Goal: Communication & Community: Answer question/provide support

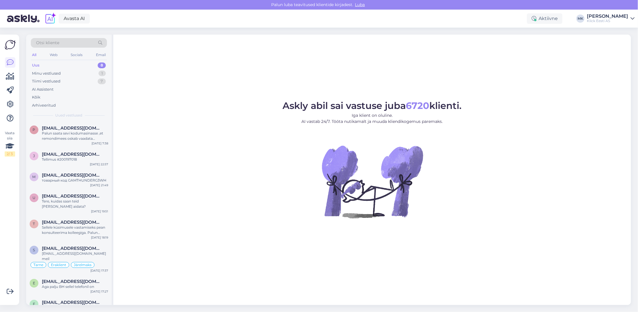
click at [51, 69] on div "Uus 8" at bounding box center [69, 65] width 76 height 8
click at [59, 72] on div "Minu vestlused" at bounding box center [46, 74] width 29 height 6
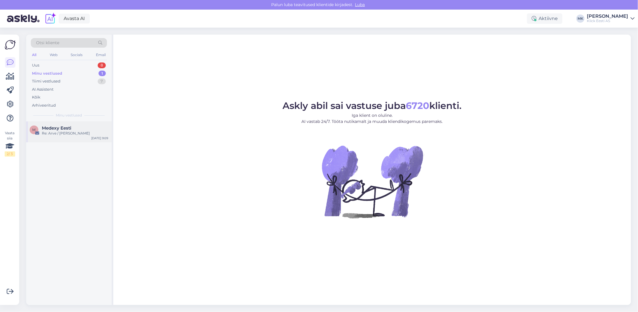
drag, startPoint x: 64, startPoint y: 127, endPoint x: 67, endPoint y: 2, distance: 124.9
click at [64, 127] on span "Medexy Eesti" at bounding box center [56, 127] width 29 height 5
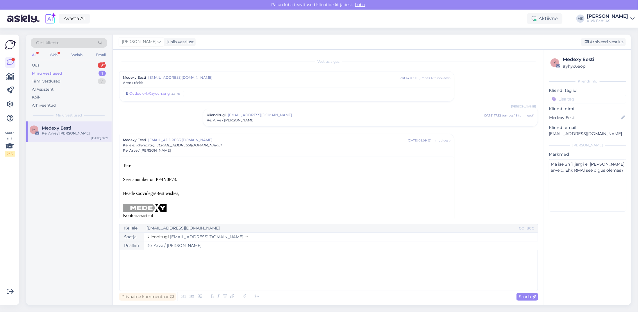
click at [57, 75] on div "Minu vestlused" at bounding box center [47, 74] width 30 height 6
click at [170, 263] on div "﻿" at bounding box center [328, 270] width 412 height 35
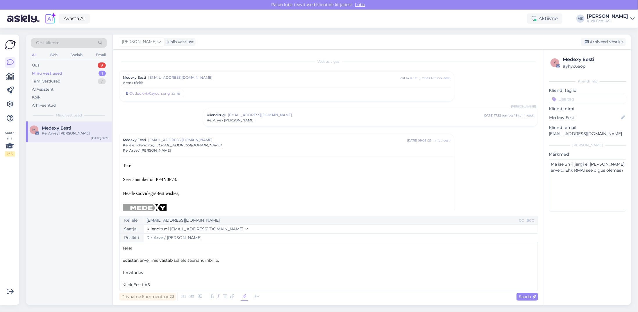
click at [242, 296] on icon at bounding box center [245, 297] width 8 height 8
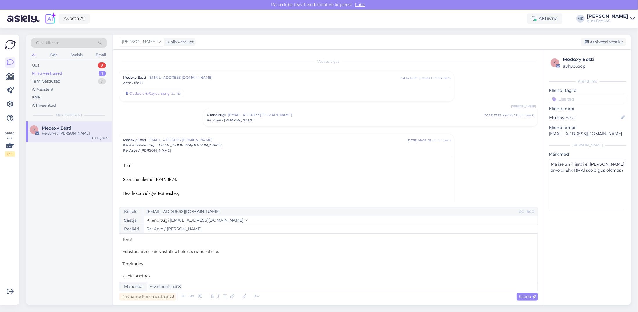
drag, startPoint x: 139, startPoint y: 252, endPoint x: 167, endPoint y: 230, distance: 35.3
click at [139, 252] on span "Edastan arve, mis vastab sellele seerianumbrile." at bounding box center [170, 251] width 96 height 5
click at [148, 253] on span "Edastan arve, mis vastab sellele seerianumbrile." at bounding box center [170, 251] width 96 height 5
click at [523, 298] on span "Saada" at bounding box center [526, 296] width 17 height 5
type input "Re: Re: Arve / tšekk"
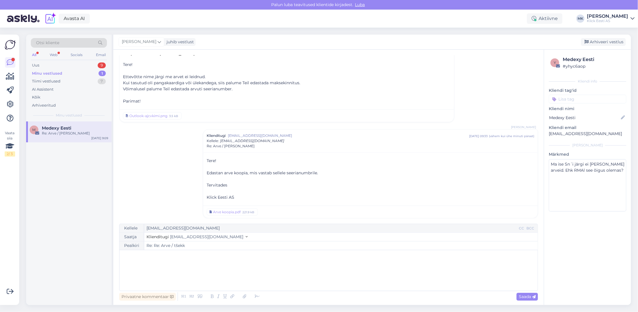
scroll to position [240, 0]
click at [49, 73] on div "Minu vestlused" at bounding box center [47, 74] width 30 height 6
click at [603, 43] on div "Arhiveeri vestlus" at bounding box center [603, 42] width 45 height 8
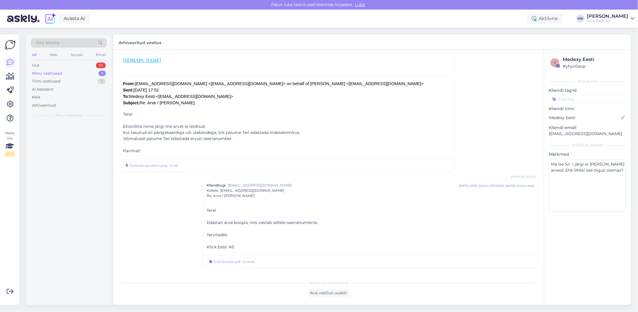
scroll to position [187, 0]
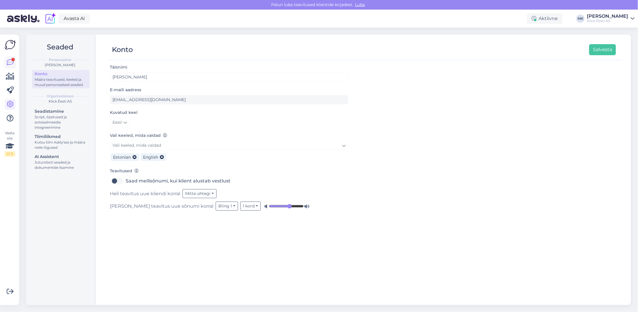
click at [8, 62] on icon at bounding box center [10, 62] width 7 height 7
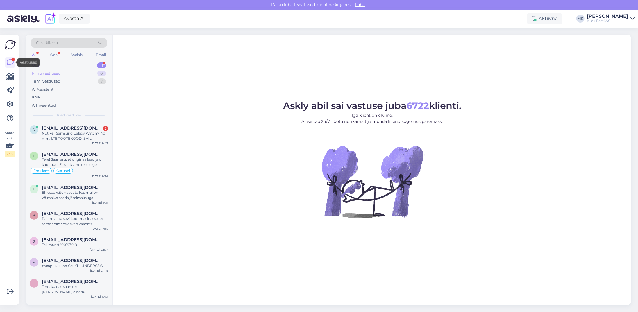
click at [53, 74] on div "Minu vestlused" at bounding box center [46, 74] width 29 height 6
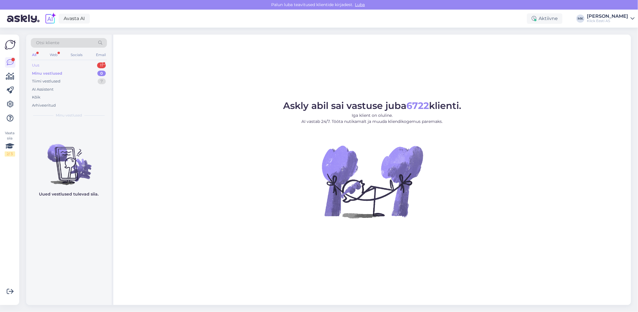
click at [50, 65] on div "Uus 11" at bounding box center [69, 65] width 76 height 8
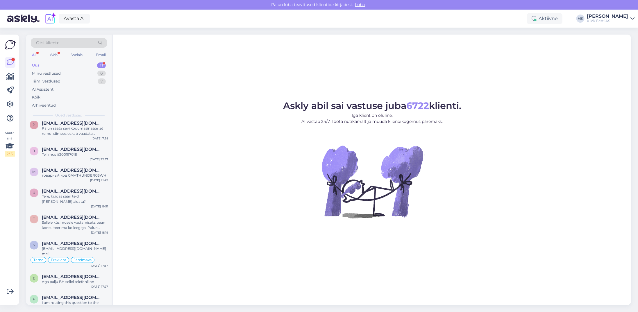
scroll to position [91, 0]
click at [68, 82] on div "Tiimi vestlused 7" at bounding box center [69, 81] width 76 height 8
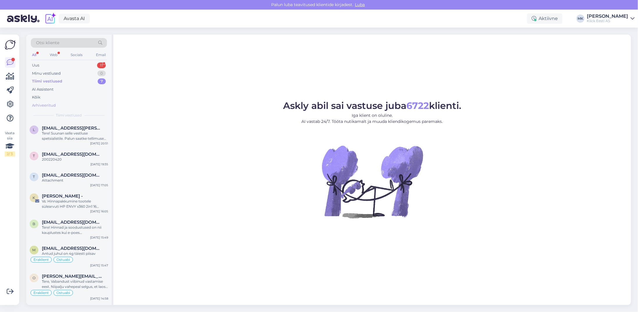
click at [59, 103] on div "Arhiveeritud" at bounding box center [69, 105] width 76 height 8
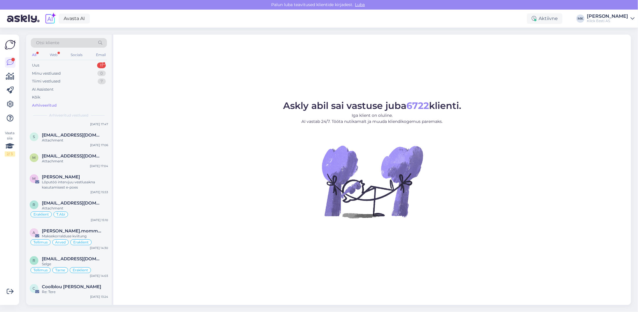
scroll to position [116, 0]
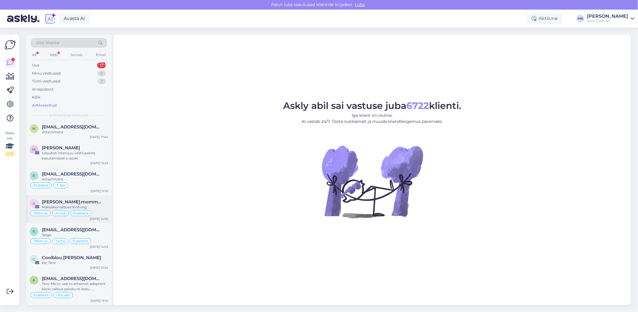
click at [80, 204] on div "Maksekorralduse kviitung" at bounding box center [75, 206] width 66 height 5
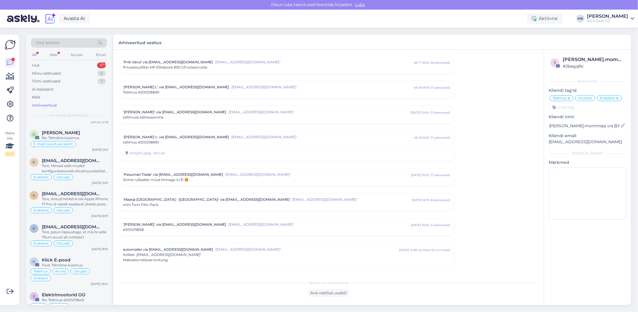
scroll to position [523, 0]
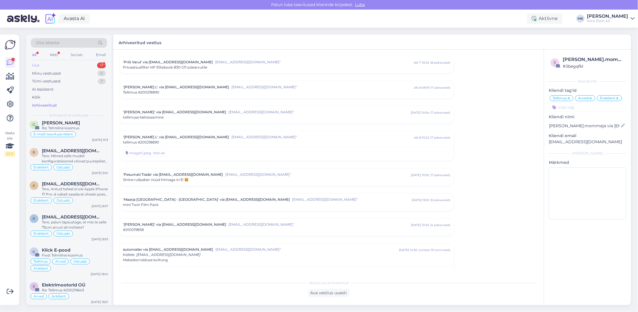
click at [48, 66] on div "Uus 11" at bounding box center [69, 65] width 76 height 8
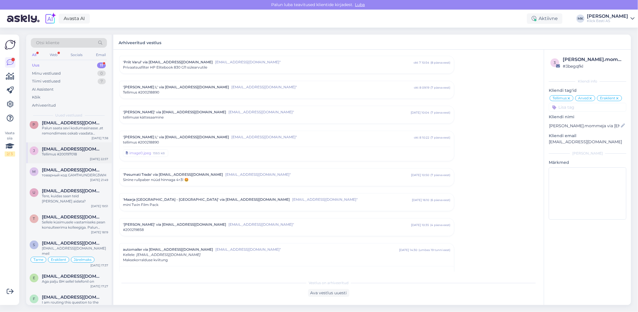
scroll to position [0, 0]
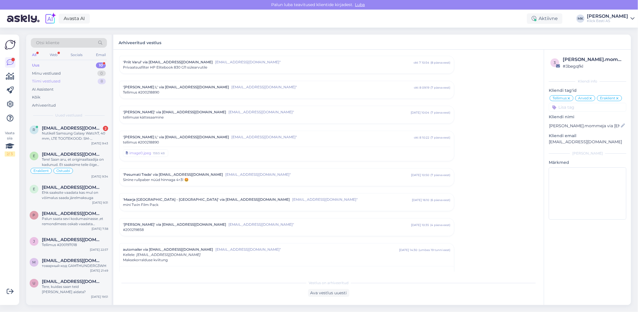
click at [54, 81] on div "Tiimi vestlused" at bounding box center [46, 81] width 28 height 6
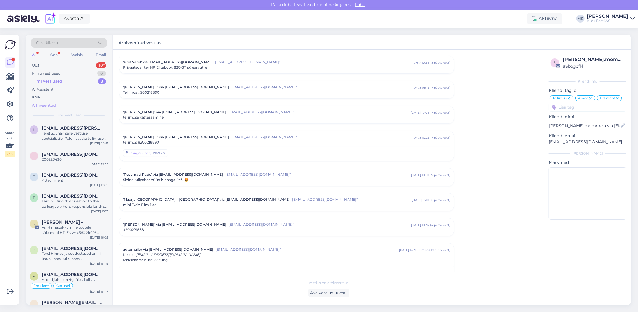
click at [57, 104] on div "Arhiveeritud" at bounding box center [69, 105] width 76 height 8
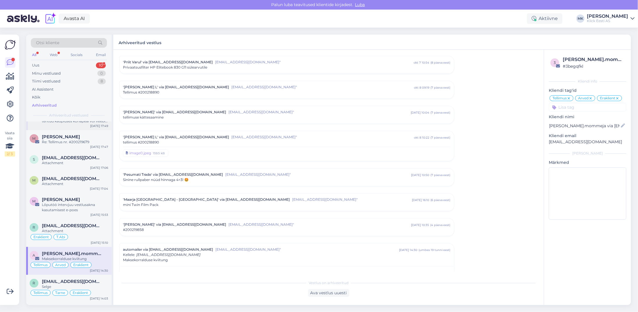
scroll to position [58, 0]
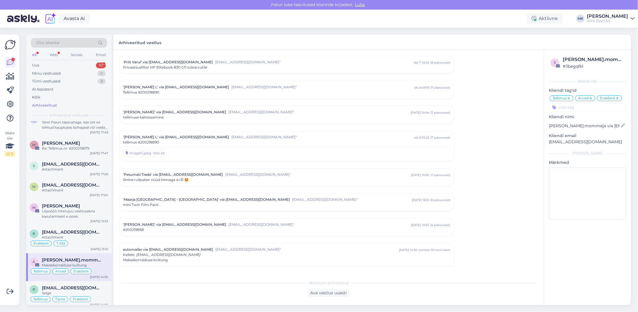
click at [82, 259] on span "alexandre.mommeja via klienditugi@klick.ee" at bounding box center [72, 259] width 60 height 5
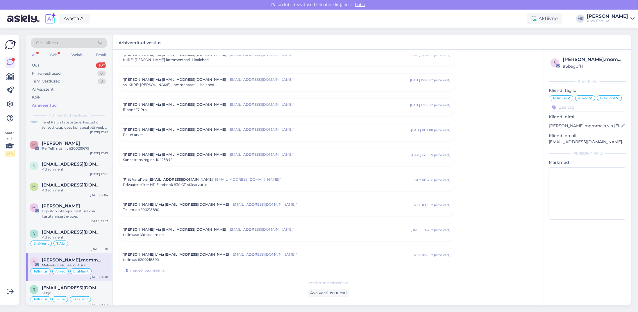
scroll to position [2677, 0]
click at [218, 122] on div "'Anna' via klienditugi@klick.ee klienditugi@klick.ee" okt 5 10:11 ( 10 päeva ee…" at bounding box center [286, 130] width 334 height 17
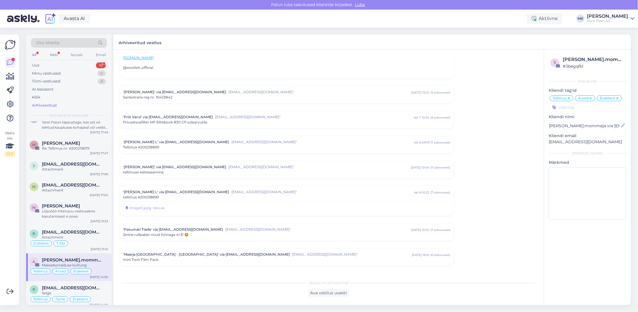
scroll to position [2877, 0]
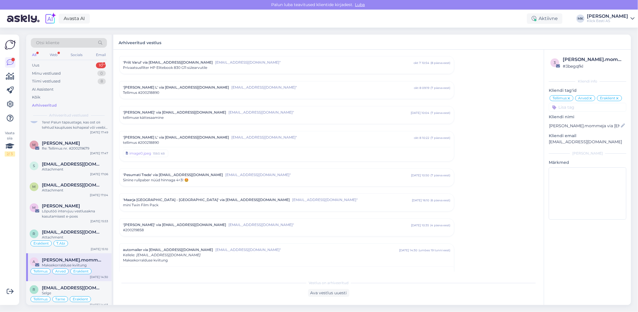
click at [232, 258] on div "Maksekorralduse kviitung" at bounding box center [286, 260] width 327 height 5
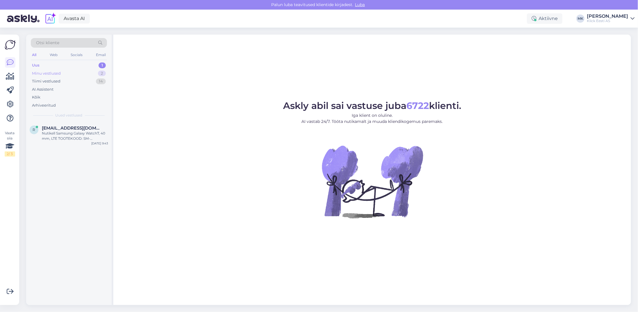
click at [50, 70] on div "Minu vestlused 2" at bounding box center [69, 73] width 76 height 8
click at [64, 159] on div "Tellimus #200197018" at bounding box center [75, 159] width 66 height 5
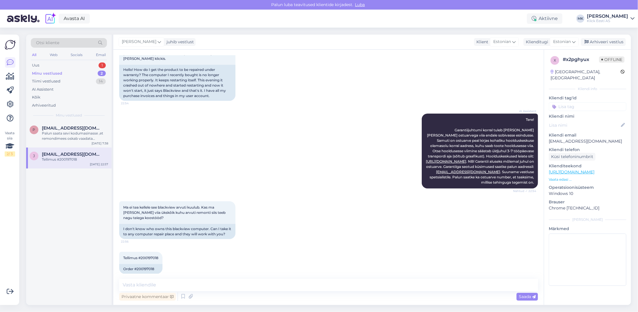
scroll to position [66, 0]
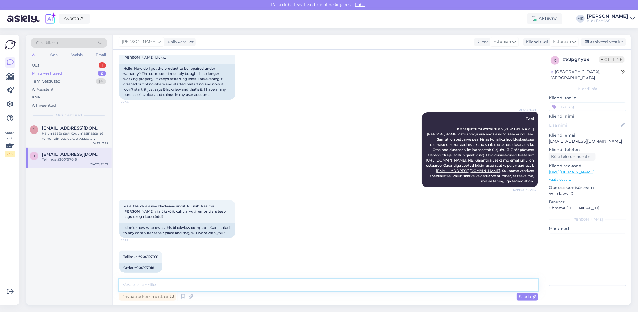
click at [134, 282] on textarea at bounding box center [328, 285] width 419 height 12
drag, startPoint x: 134, startPoint y: 284, endPoint x: 83, endPoint y: 285, distance: 50.5
click at [83, 285] on div "Otsi kliente All Web Socials Email Uus 1 Minu vestlused 2 Tiimi vestlused 14 AI…" at bounding box center [328, 170] width 604 height 270
click at [229, 288] on textarea "Garantii aluseks on ostuarve, et selle info" at bounding box center [328, 285] width 419 height 12
drag, startPoint x: 160, startPoint y: 251, endPoint x: 141, endPoint y: 252, distance: 19.2
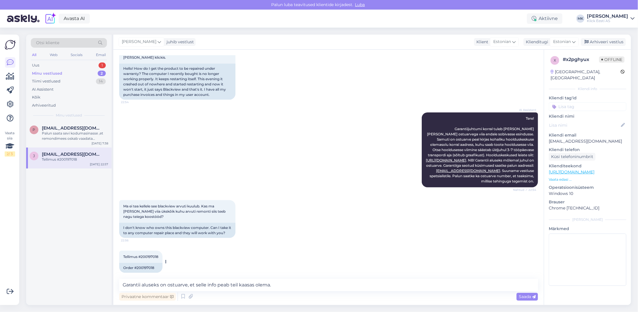
click at [141, 252] on div "Tellimus #200197018 22:57" at bounding box center [140, 257] width 43 height 12
copy span "200197018"
click at [288, 285] on textarea "Garantii aluseks on ostuarve, et selle info peab teil kaasas olema." at bounding box center [328, 285] width 419 height 12
type textarea "Garantii aluseks on ostuarve, et selle info peab teil kaasas olema. Lisan siia …"
click at [529, 297] on span "Saada" at bounding box center [526, 296] width 17 height 5
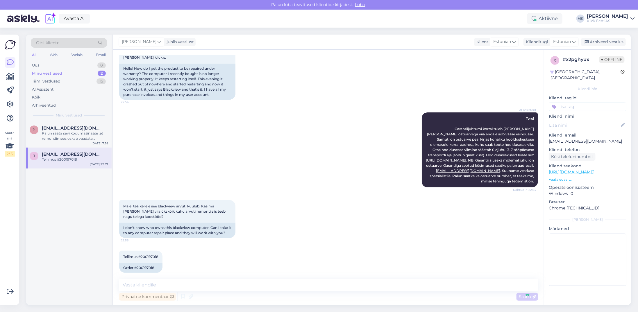
scroll to position [114, 0]
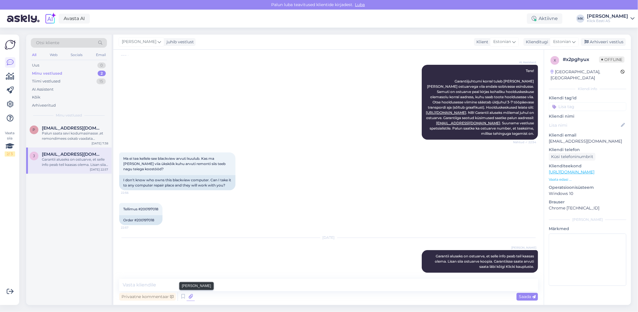
click at [189, 295] on icon at bounding box center [190, 296] width 8 height 9
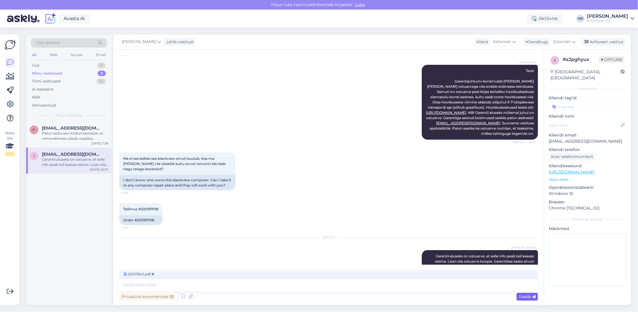
click at [522, 297] on span "Saada" at bounding box center [526, 296] width 17 height 5
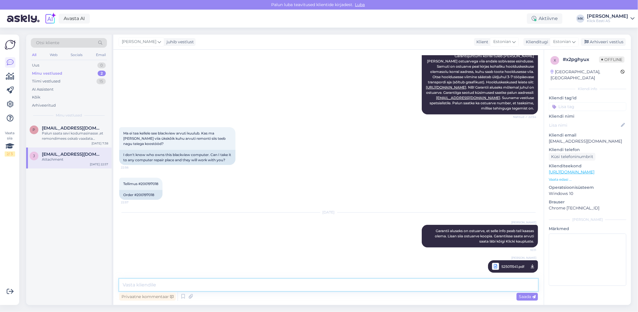
click at [159, 283] on textarea at bounding box center [328, 285] width 419 height 12
type textarea "Arvet välja ei pea printima, piisab kui näitate telefonist või esitate arve num…"
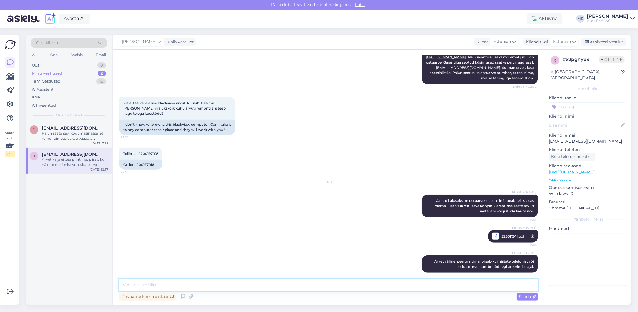
click at [139, 284] on textarea at bounding box center [328, 285] width 419 height 12
type textarea "J"
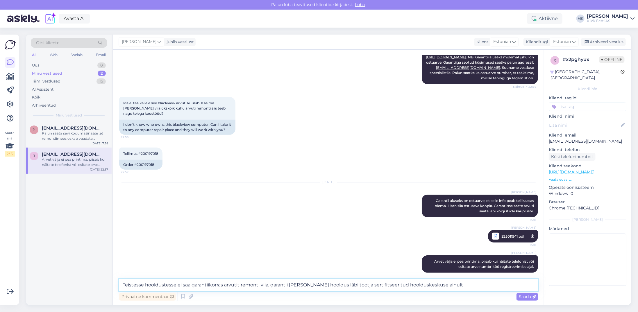
type textarea "Teistesse hooldustesse ei saa garantiikorras arvutit remonti viia, garantii [PE…"
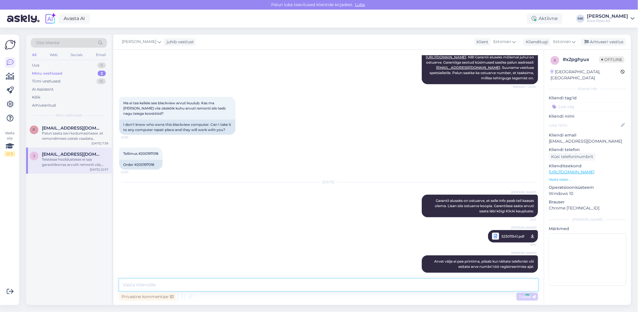
scroll to position [205, 0]
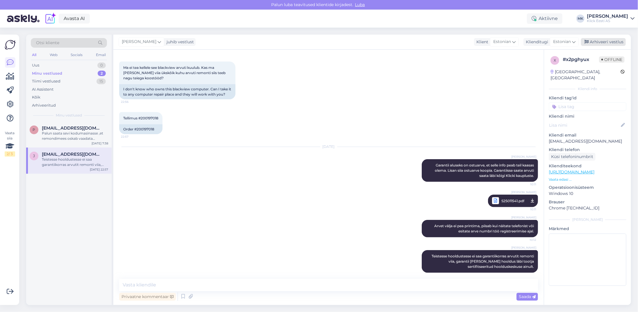
click at [604, 43] on div "Arhiveeri vestlus" at bounding box center [603, 42] width 45 height 8
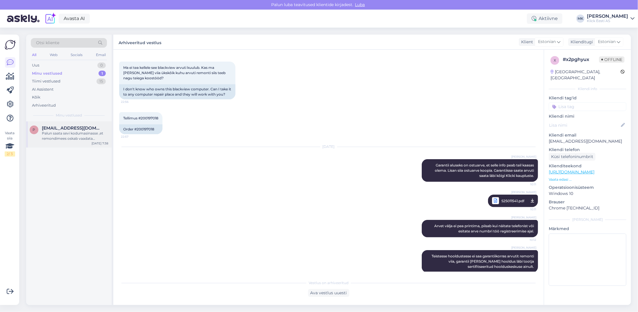
click at [54, 128] on span "[EMAIL_ADDRESS][DOMAIN_NAME]" at bounding box center [72, 127] width 60 height 5
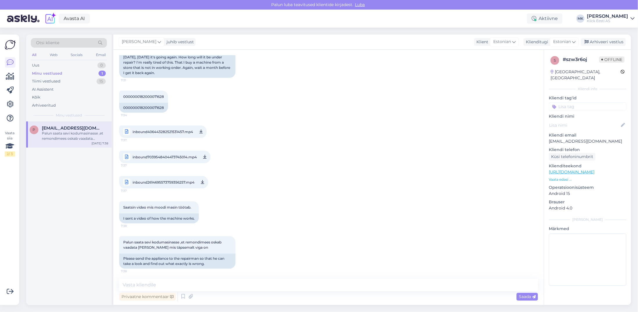
scroll to position [186, 0]
click at [141, 285] on textarea at bounding box center [328, 285] width 419 height 12
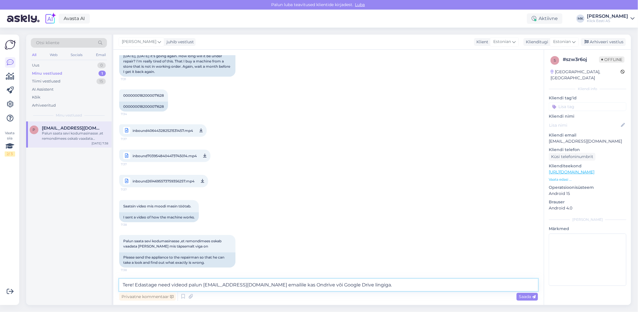
drag, startPoint x: 134, startPoint y: 285, endPoint x: 107, endPoint y: 285, distance: 26.7
click at [107, 285] on div "Otsi kliente All Web Socials Email Uus 0 Minu vestlused 1 Tiimi vestlused 15 AI…" at bounding box center [328, 170] width 604 height 270
click at [258, 285] on textarea "Edastage need videod palun [EMAIL_ADDRESS][DOMAIN_NAME] emailile kas Ondrive võ…" at bounding box center [328, 285] width 419 height 12
click at [349, 286] on textarea "Edastage need videod palun [EMAIL_ADDRESS][DOMAIN_NAME] emailile kas Onedrive v…" at bounding box center [328, 285] width 419 height 12
type textarea "Edastage need videod palun [EMAIL_ADDRESS][DOMAIN_NAME] emailile kas Onedrive v…"
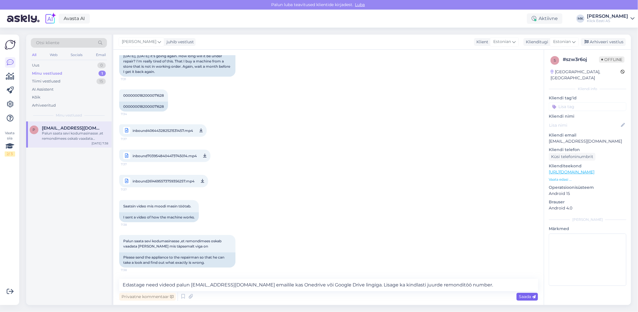
click at [525, 297] on span "Saada" at bounding box center [526, 296] width 17 height 5
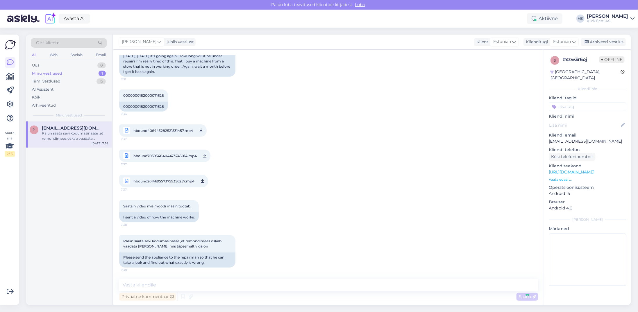
scroll to position [221, 0]
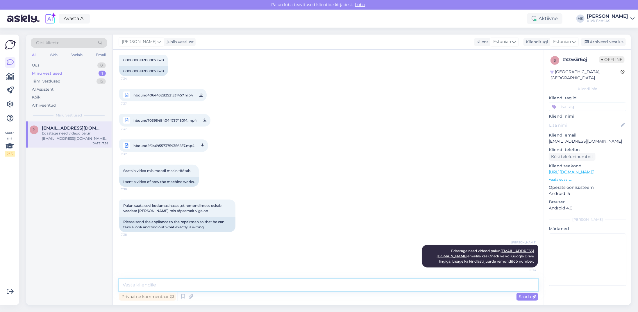
click at [181, 282] on textarea at bounding box center [328, 285] width 419 height 12
click at [603, 40] on div "Arhiveeri vestlus" at bounding box center [603, 42] width 45 height 8
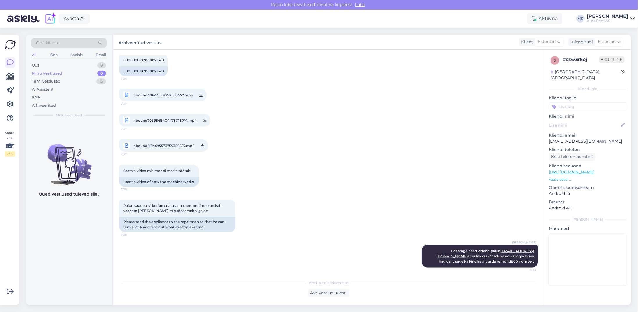
click at [57, 75] on div "Minu vestlused" at bounding box center [47, 74] width 30 height 6
